Goal: Task Accomplishment & Management: Use online tool/utility

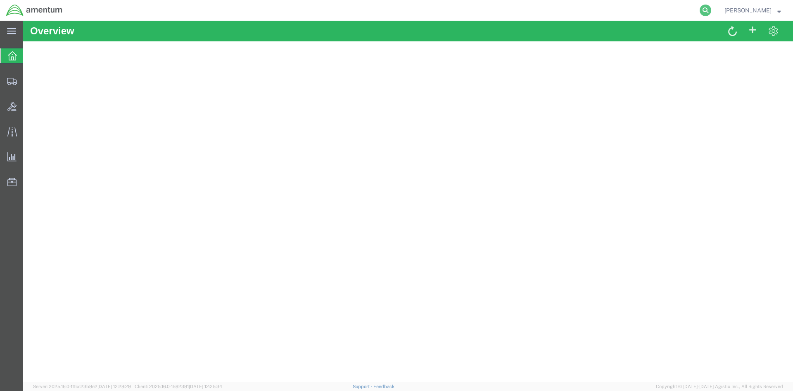
click at [712, 12] on icon at bounding box center [706, 11] width 12 height 12
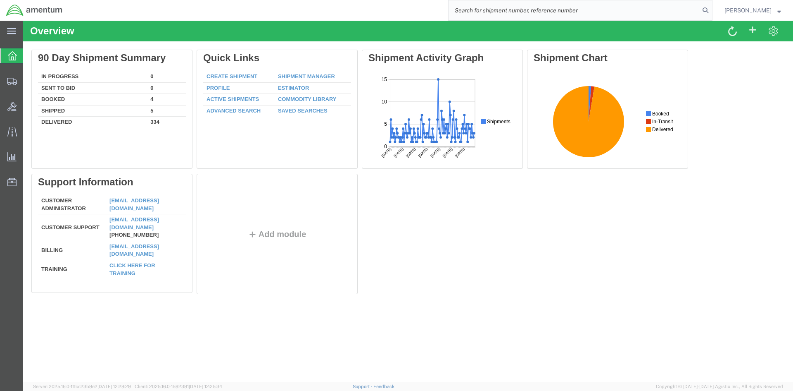
click at [487, 10] on input "search" at bounding box center [574, 10] width 251 height 20
paste input "S633-25225-2440"
type input "S633-25225-2440"
click at [712, 11] on icon at bounding box center [706, 11] width 12 height 12
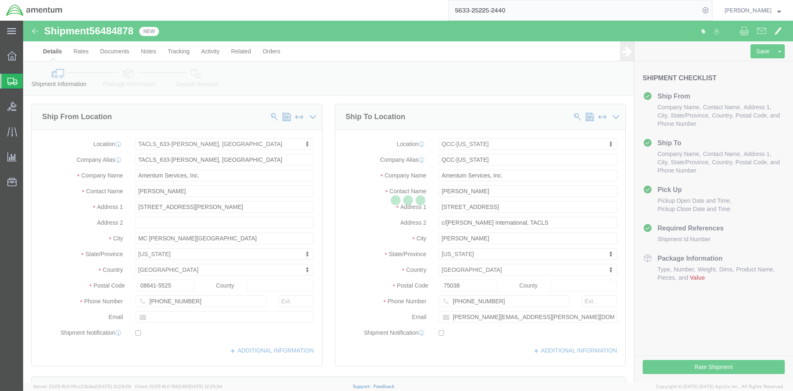
select select "42718"
select select "42668"
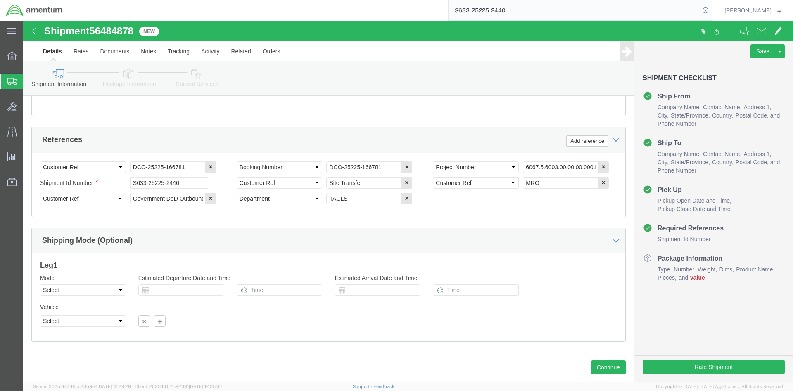
scroll to position [380, 0]
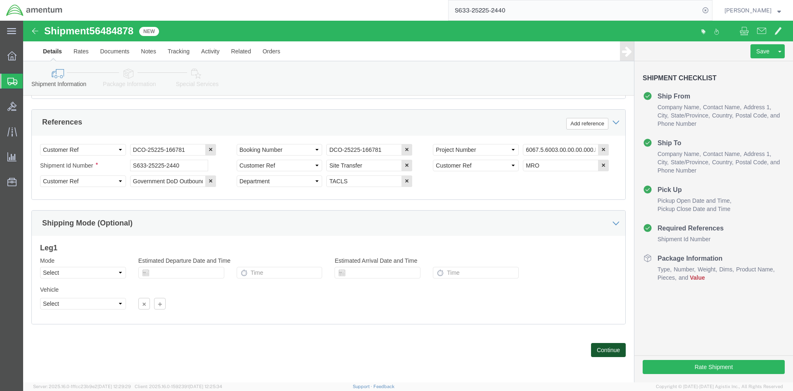
click button "Continue"
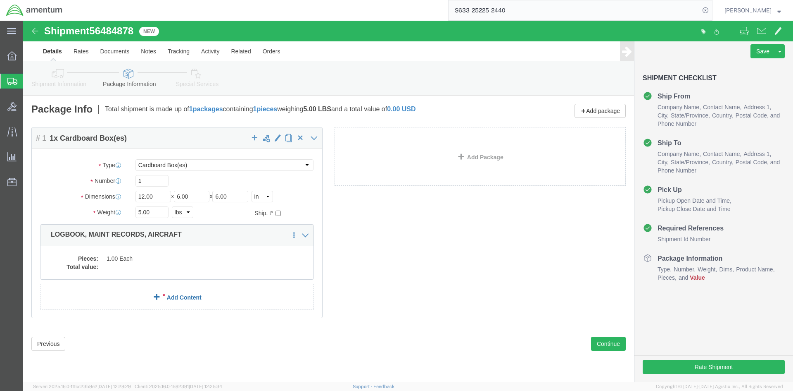
click link "Add Content"
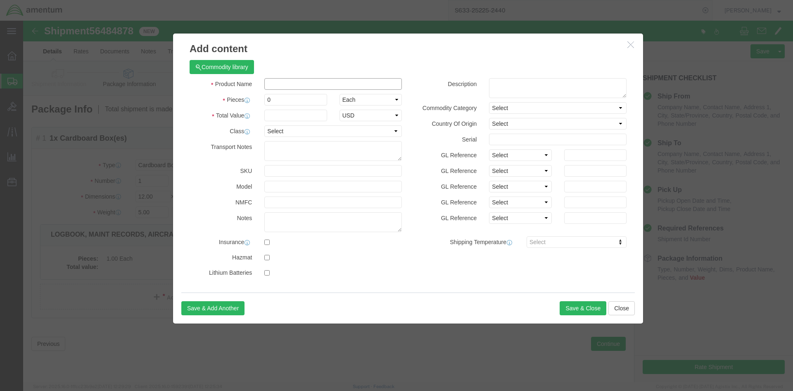
click input "text"
type input "Logs"
type input "1"
type input "10000"
click button "Save & Close"
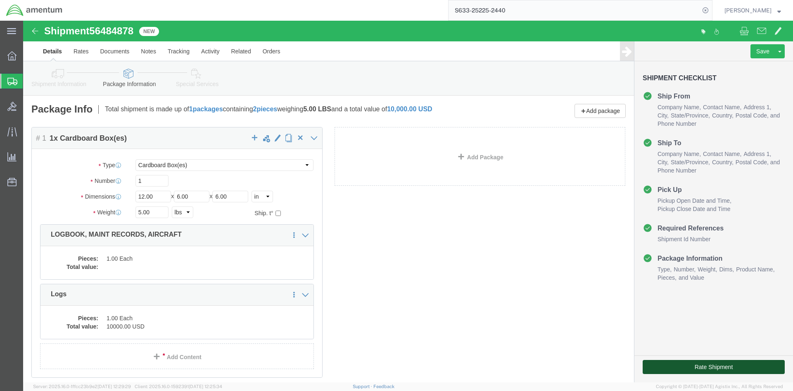
click button "Rate Shipment"
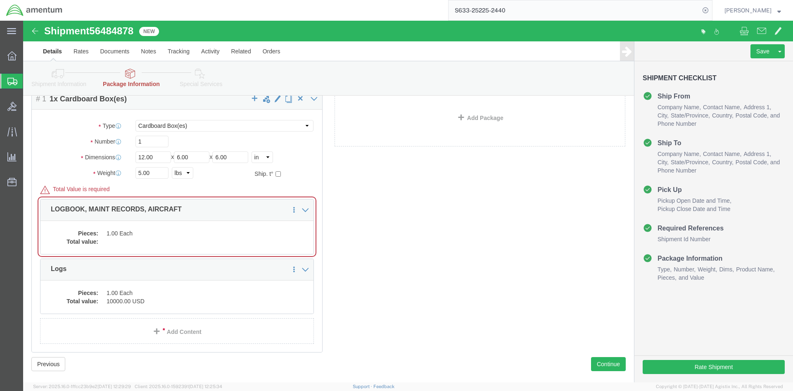
scroll to position [88, 0]
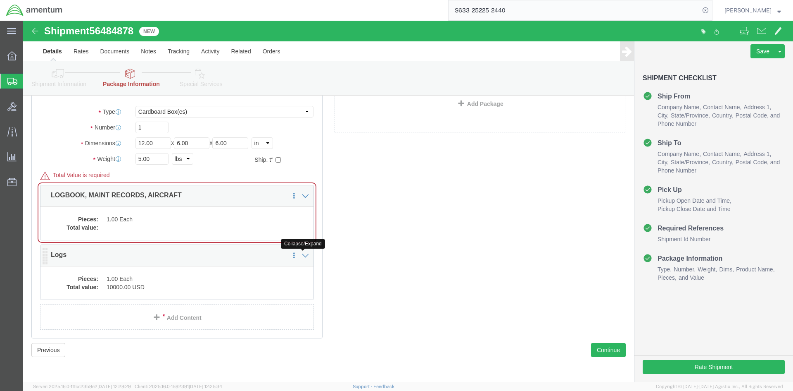
click icon
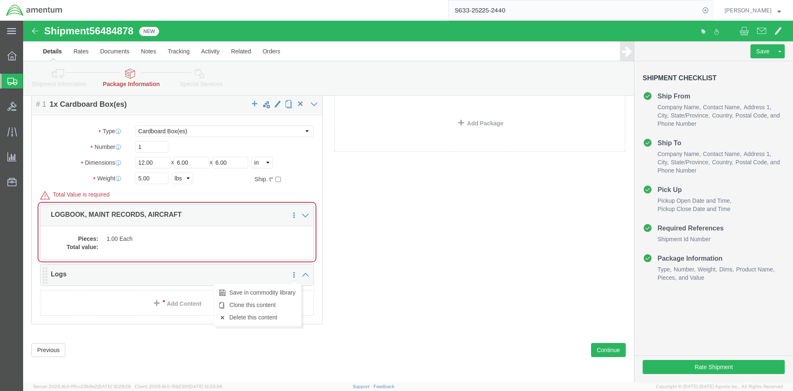
click icon
click link "Delete this content"
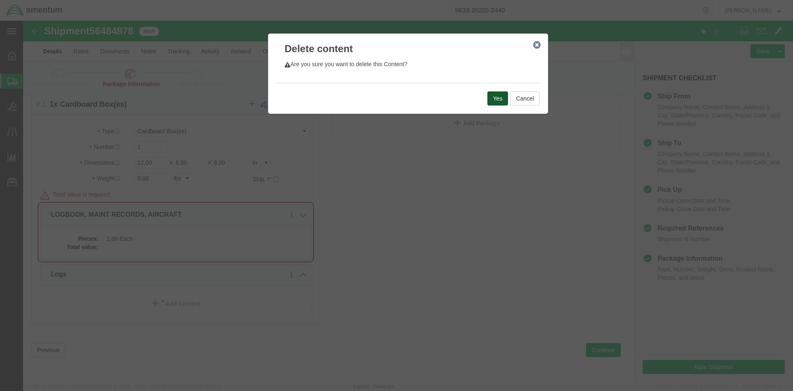
click button "Yes"
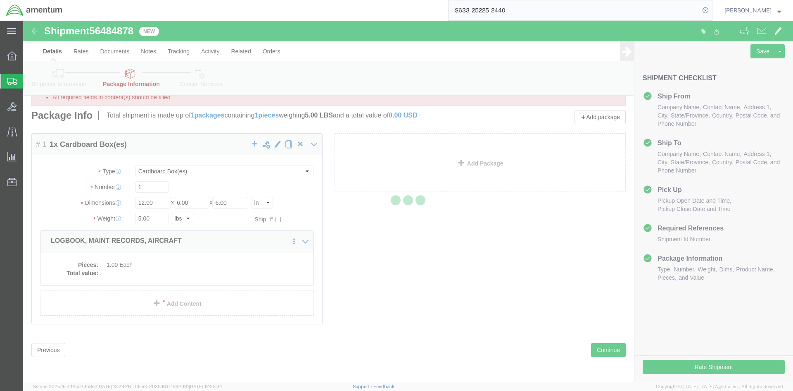
scroll to position [0, 0]
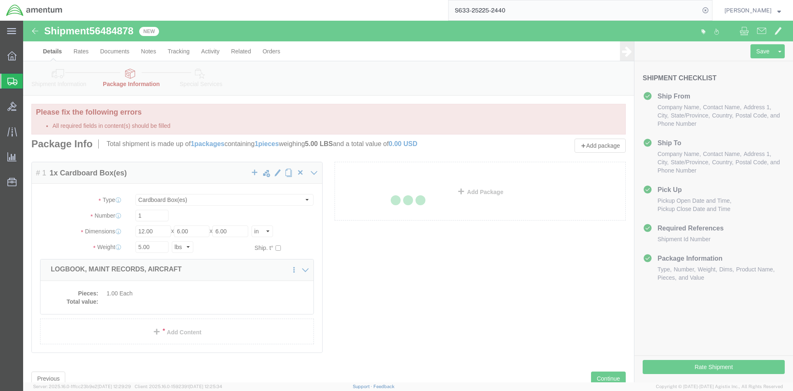
select select "CBOX"
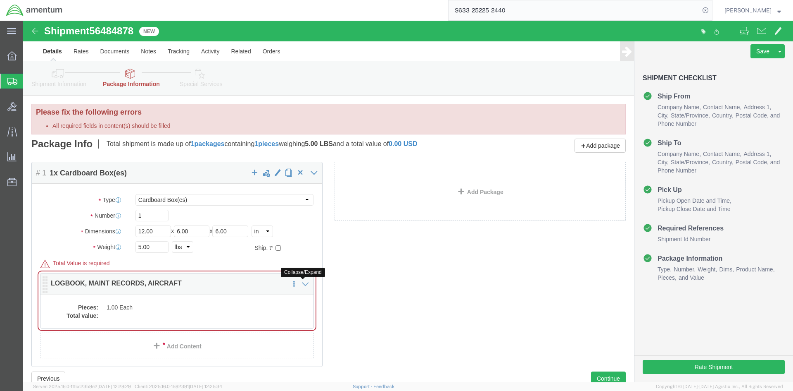
click icon
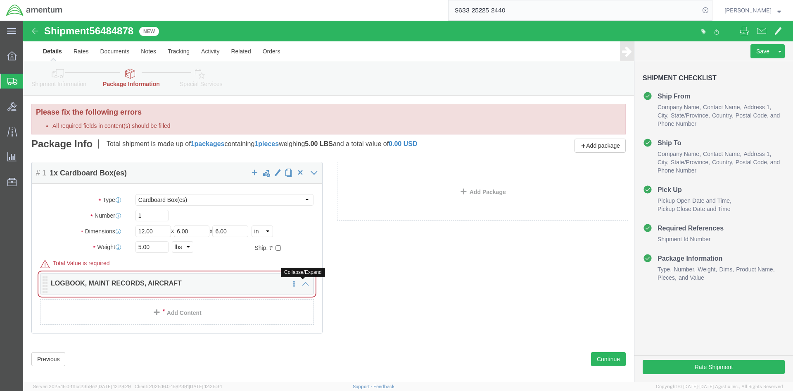
click icon
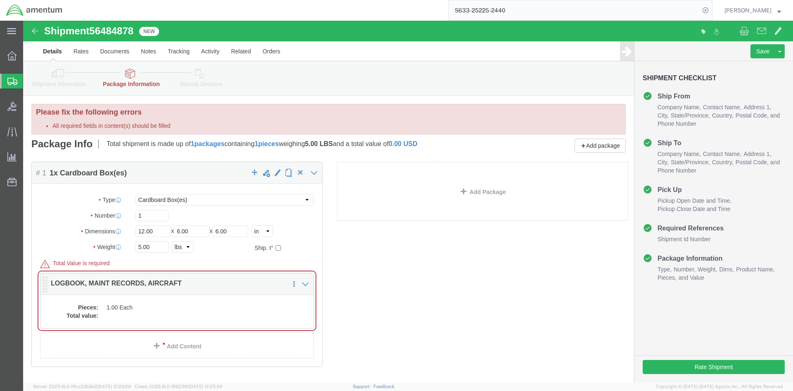
click div
click icon
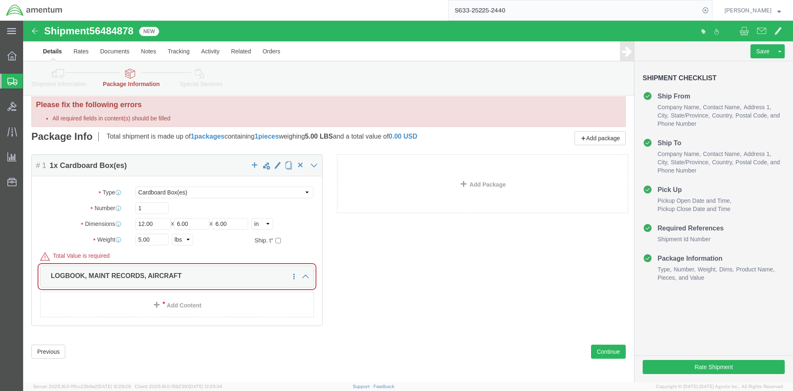
scroll to position [9, 0]
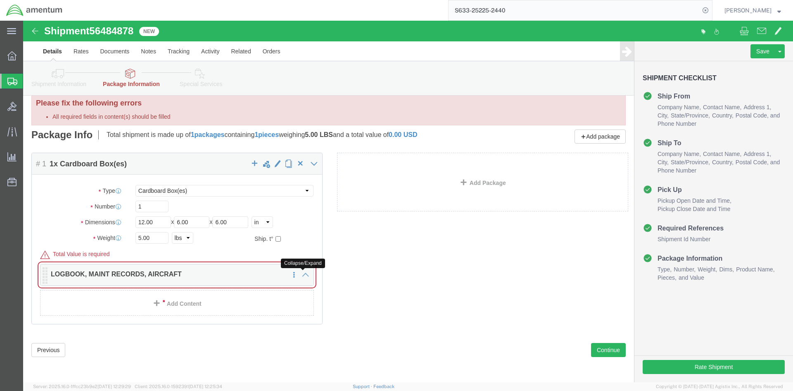
click icon
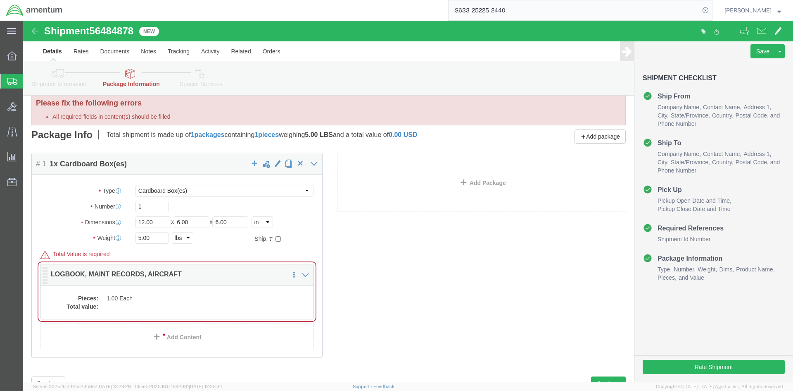
click p "LOGBOOK, MAINT RECORDS, AIRCRAFT"
click div "Package Content # 1 1 x Cardboard Box(es) Package Type Select BCK Boxes Bale(s)…"
click dt "Total value:"
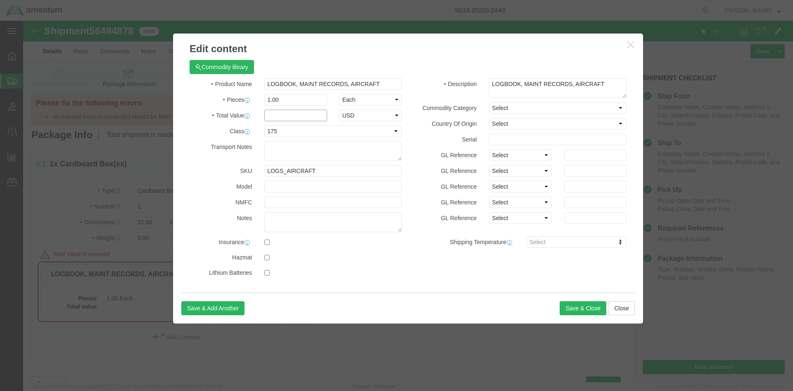
click input "text"
type input "10000"
click button "Save & Close"
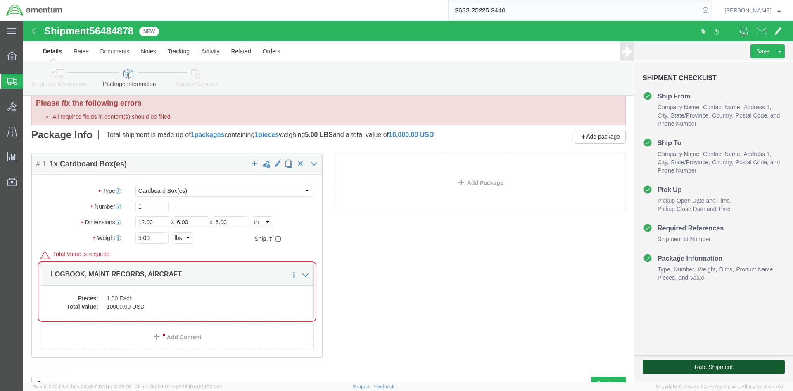
click button "Rate Shipment"
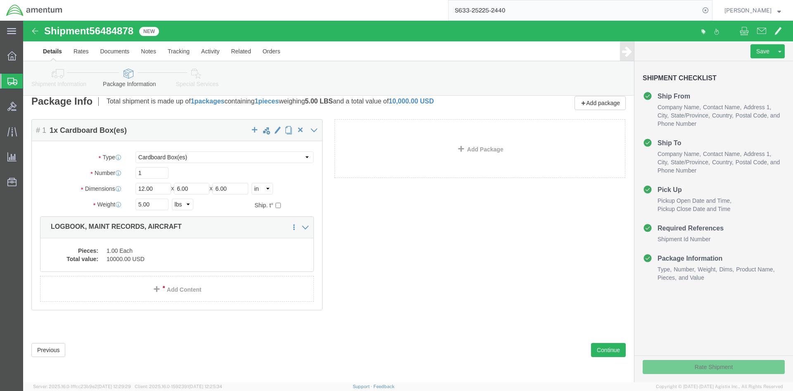
scroll to position [8, 0]
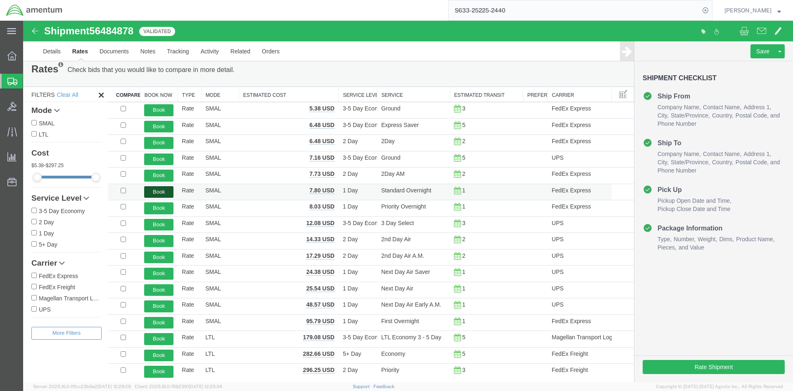
click at [165, 192] on button "Book" at bounding box center [158, 192] width 29 height 12
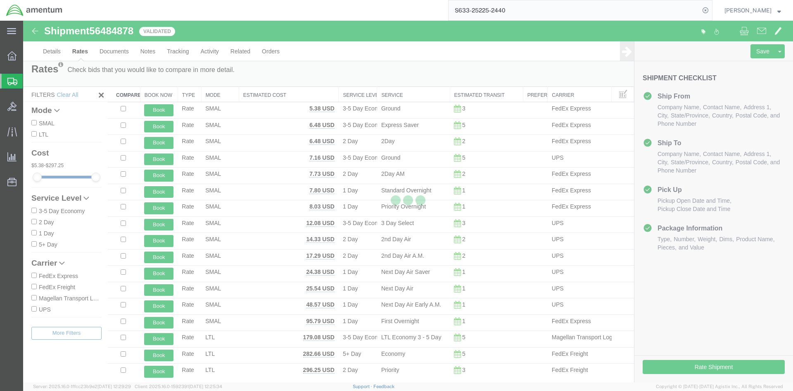
scroll to position [0, 0]
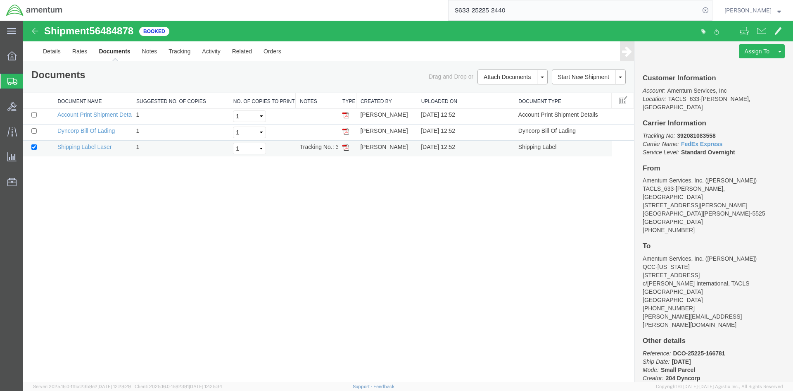
click at [347, 148] on img at bounding box center [346, 147] width 7 height 7
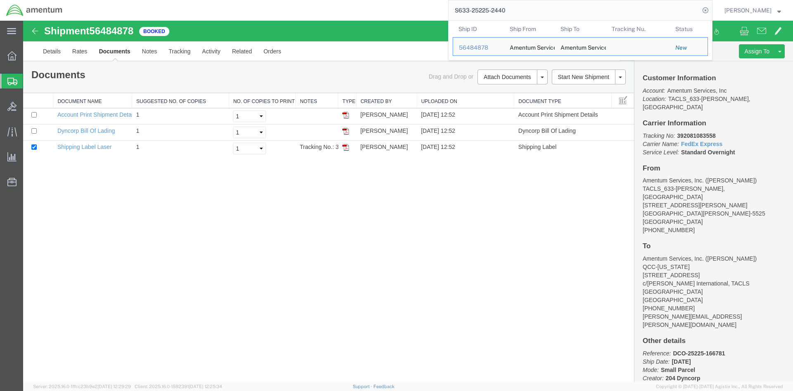
drag, startPoint x: 515, startPoint y: 10, endPoint x: 429, endPoint y: 8, distance: 86.4
click at [429, 8] on div "S633-25225-2440 Ship ID Ship From Ship To Tracking Nu. Status Ship ID 56484878 …" at bounding box center [391, 10] width 644 height 21
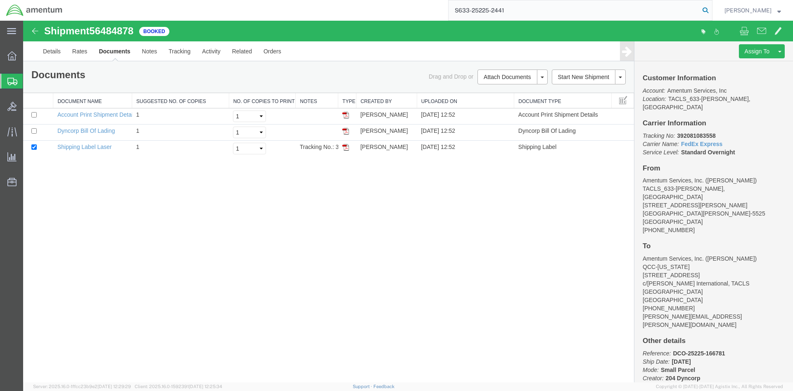
type input "S633-25225-2441"
click at [712, 9] on icon at bounding box center [706, 11] width 12 height 12
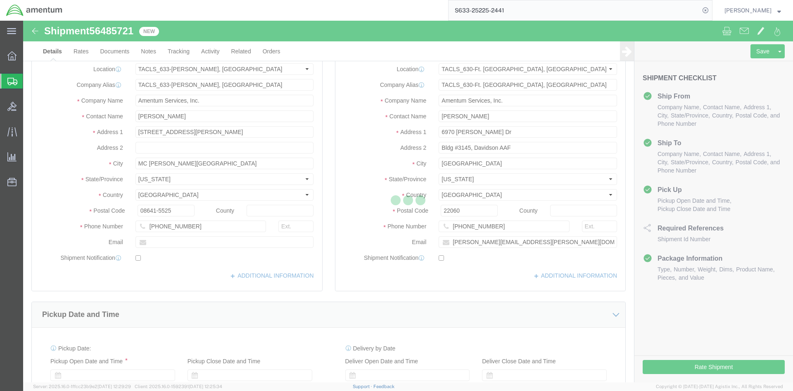
select select "42718"
select select "42715"
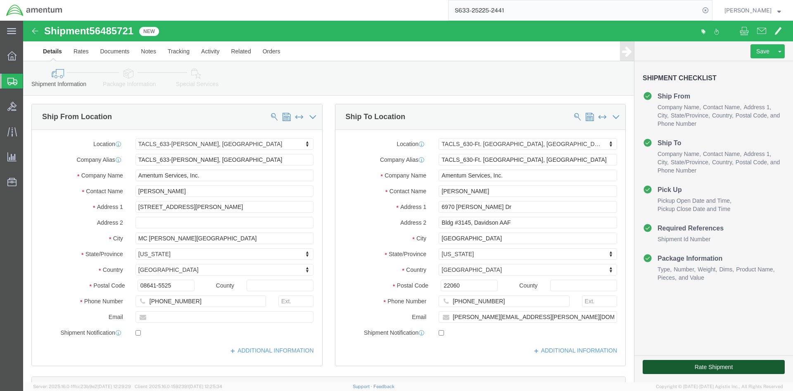
click button "Rate Shipment"
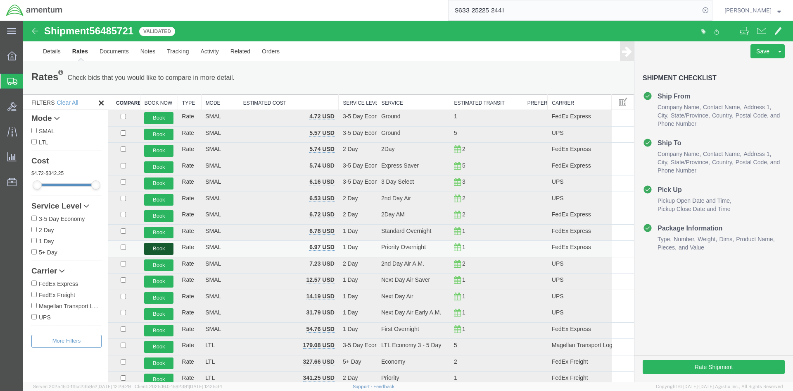
click at [160, 247] on button "Book" at bounding box center [158, 249] width 29 height 12
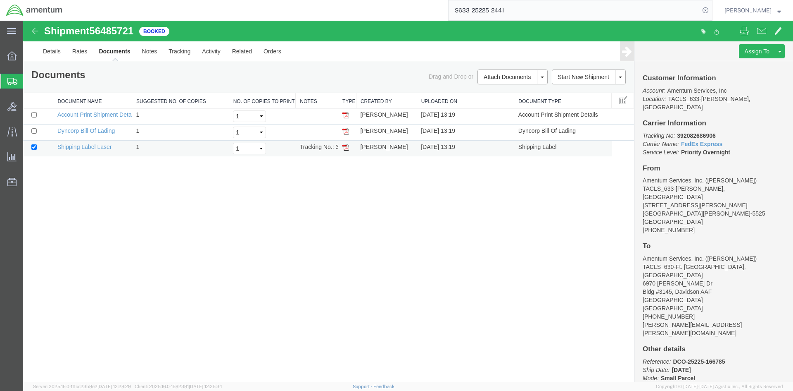
click at [344, 148] on img at bounding box center [346, 147] width 7 height 7
drag, startPoint x: 718, startPoint y: 126, endPoint x: 677, endPoint y: 129, distance: 40.6
click at [677, 131] on p "Tracking No: 392082686906 Carrier Name: FedEx Express FedEx Express Service Lev…" at bounding box center [714, 143] width 142 height 25
copy b "392082686906"
